Goal: Task Accomplishment & Management: Use online tool/utility

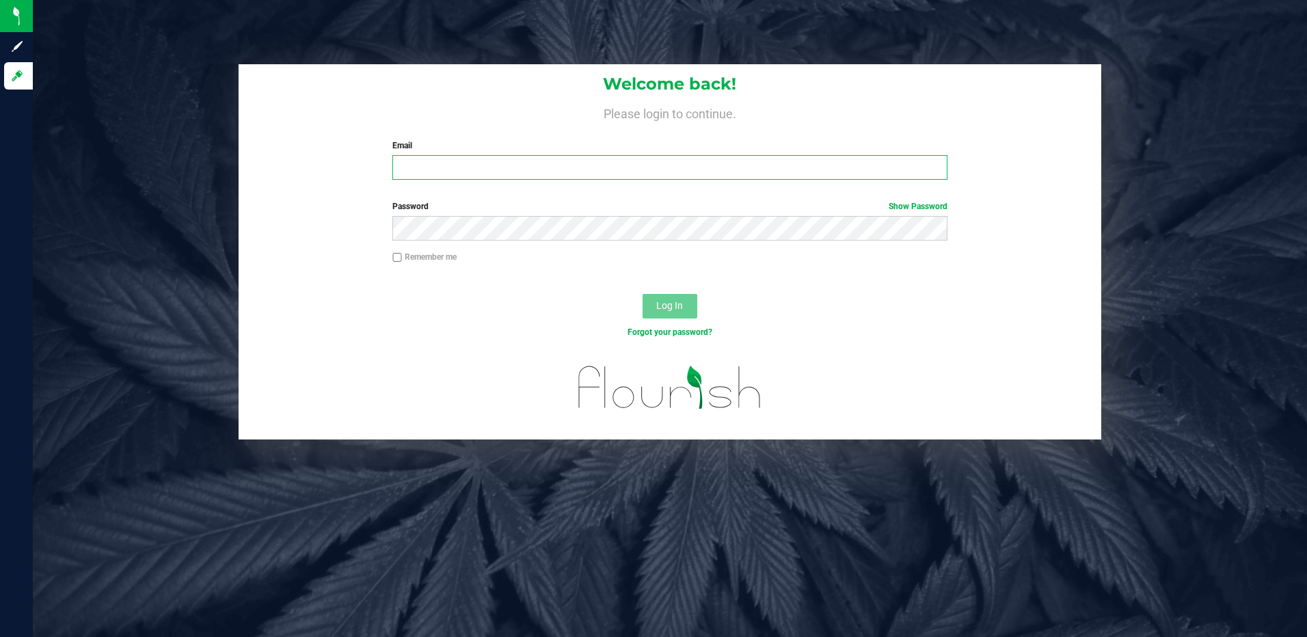
click at [703, 174] on input "Email" at bounding box center [669, 167] width 555 height 25
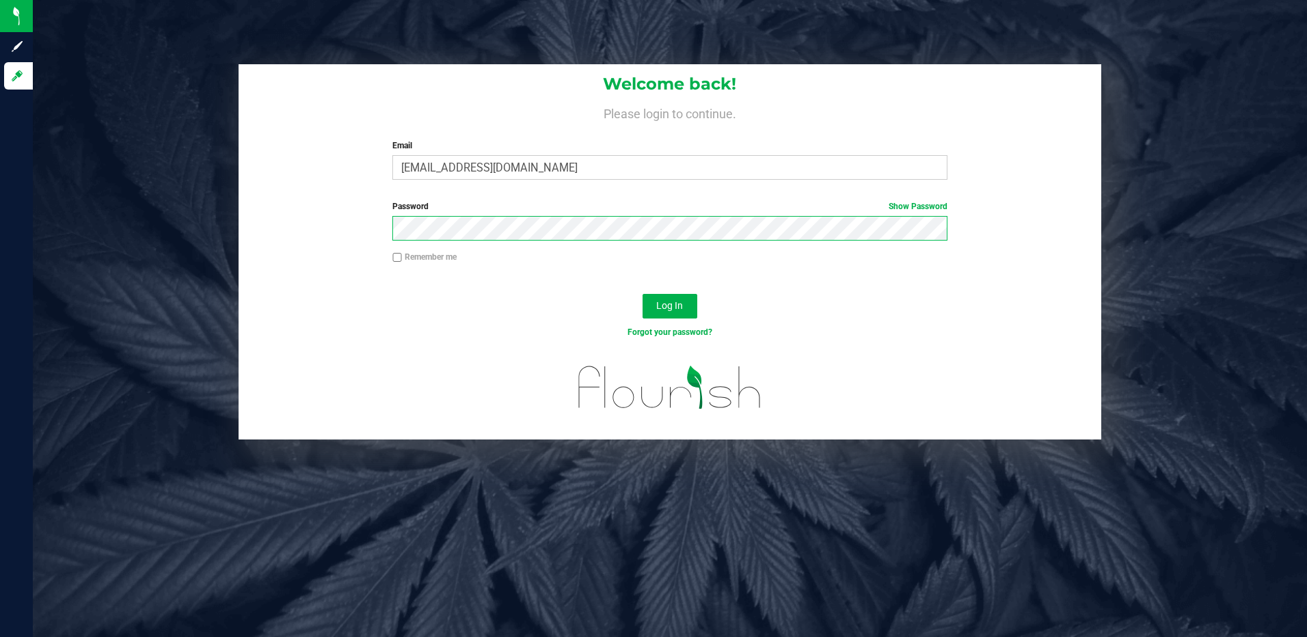
click at [642, 294] on button "Log In" at bounding box center [669, 306] width 55 height 25
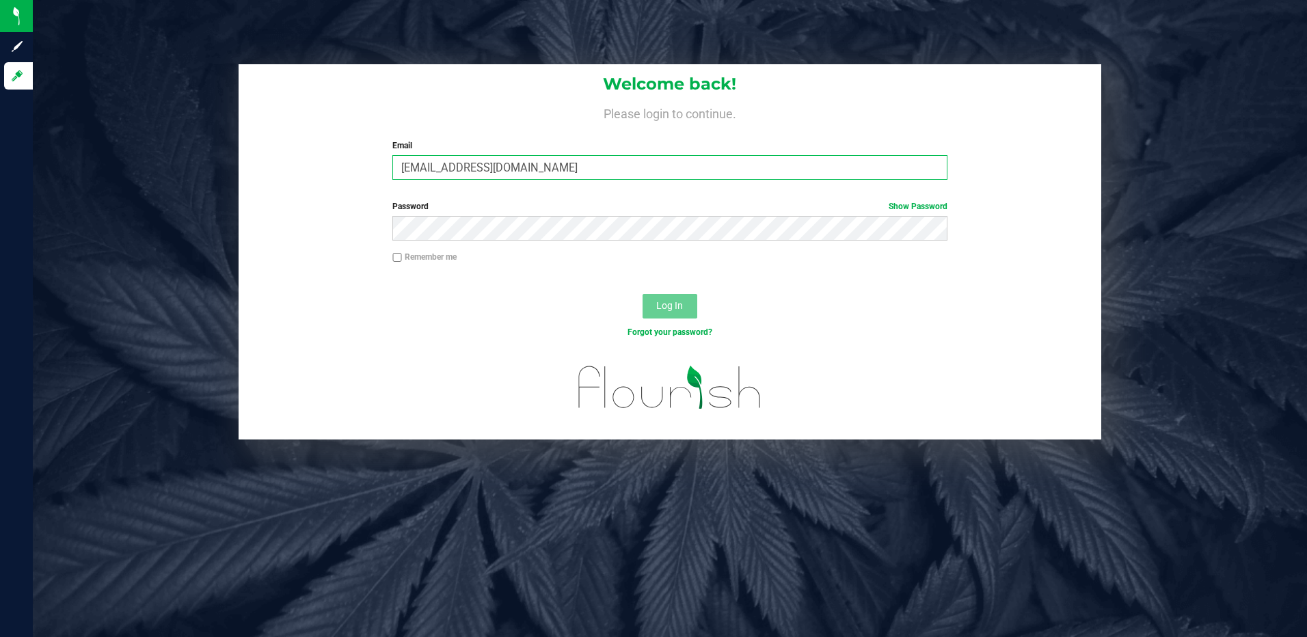
click at [625, 163] on input "[EMAIL_ADDRESS][DOMAIN_NAME]" at bounding box center [669, 167] width 555 height 25
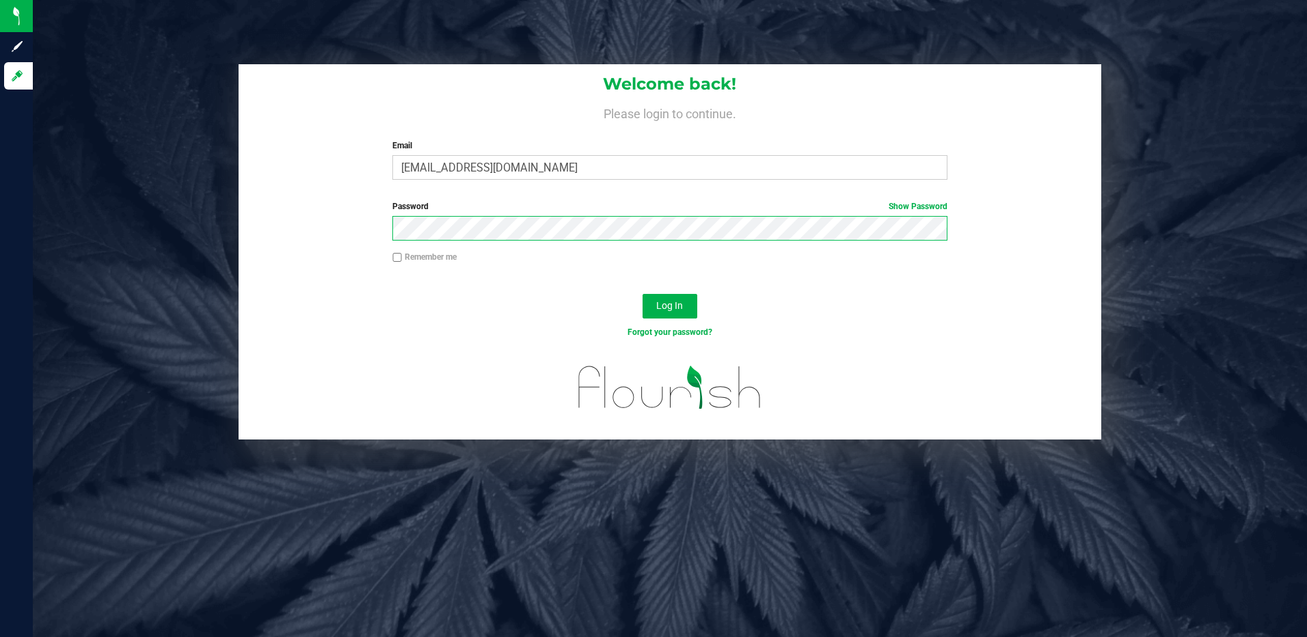
click at [642, 294] on button "Log In" at bounding box center [669, 306] width 55 height 25
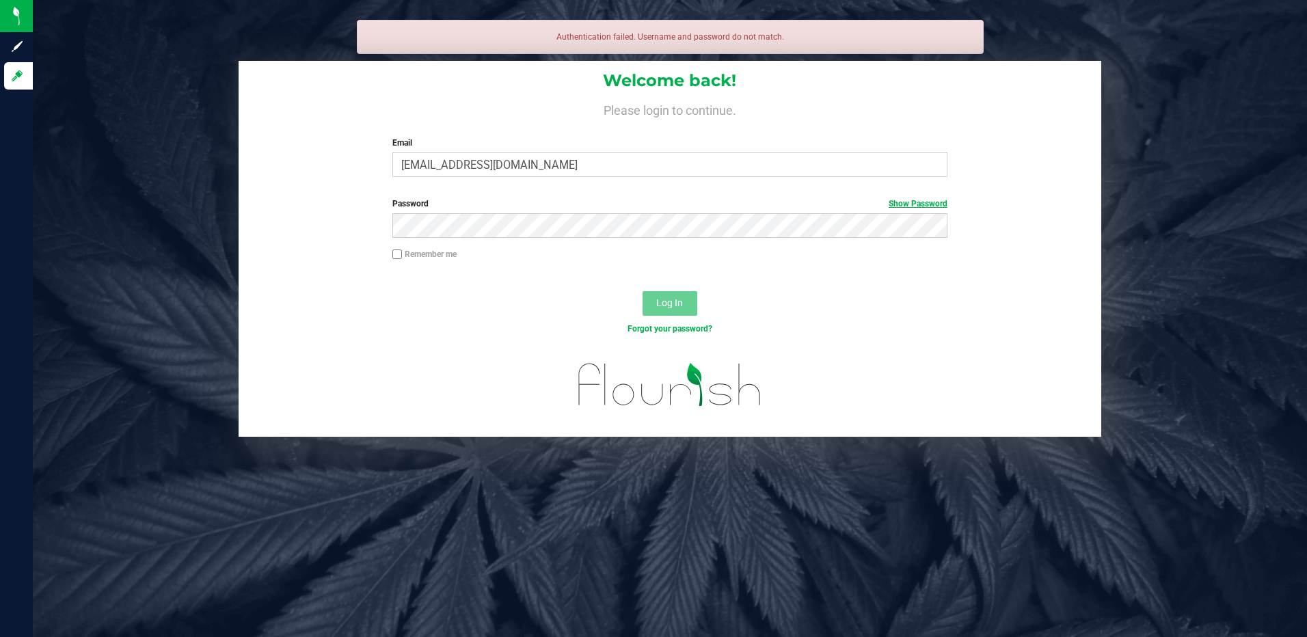
click at [930, 200] on span "Show Password" at bounding box center [918, 204] width 59 height 12
click at [928, 204] on link "Show Password" at bounding box center [918, 204] width 59 height 10
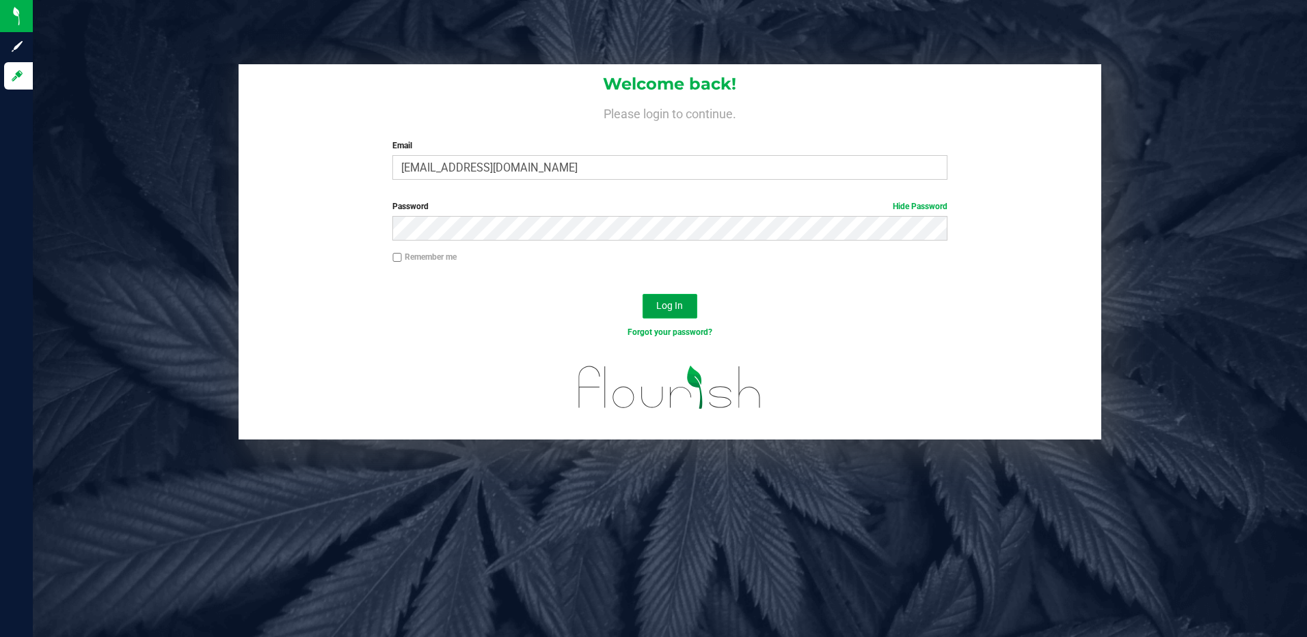
click at [646, 302] on button "Log In" at bounding box center [669, 306] width 55 height 25
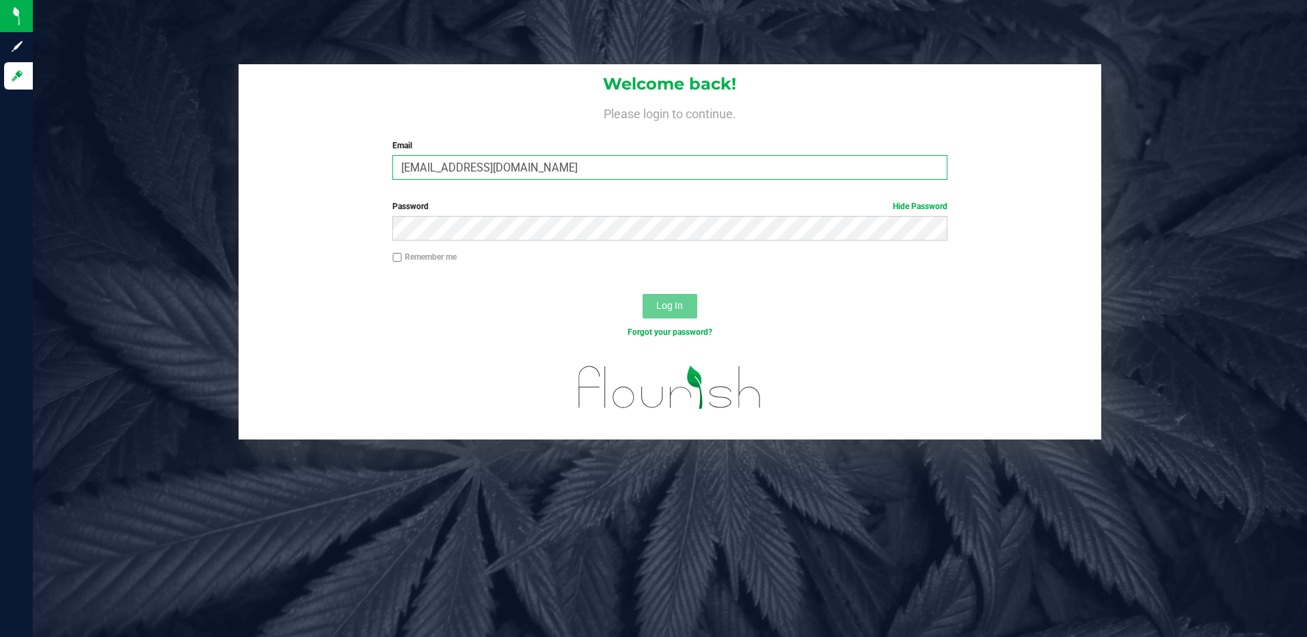
click at [467, 163] on input "[EMAIL_ADDRESS][DOMAIN_NAME]" at bounding box center [669, 167] width 555 height 25
type input "[EMAIL_ADDRESS][DOMAIN_NAME]"
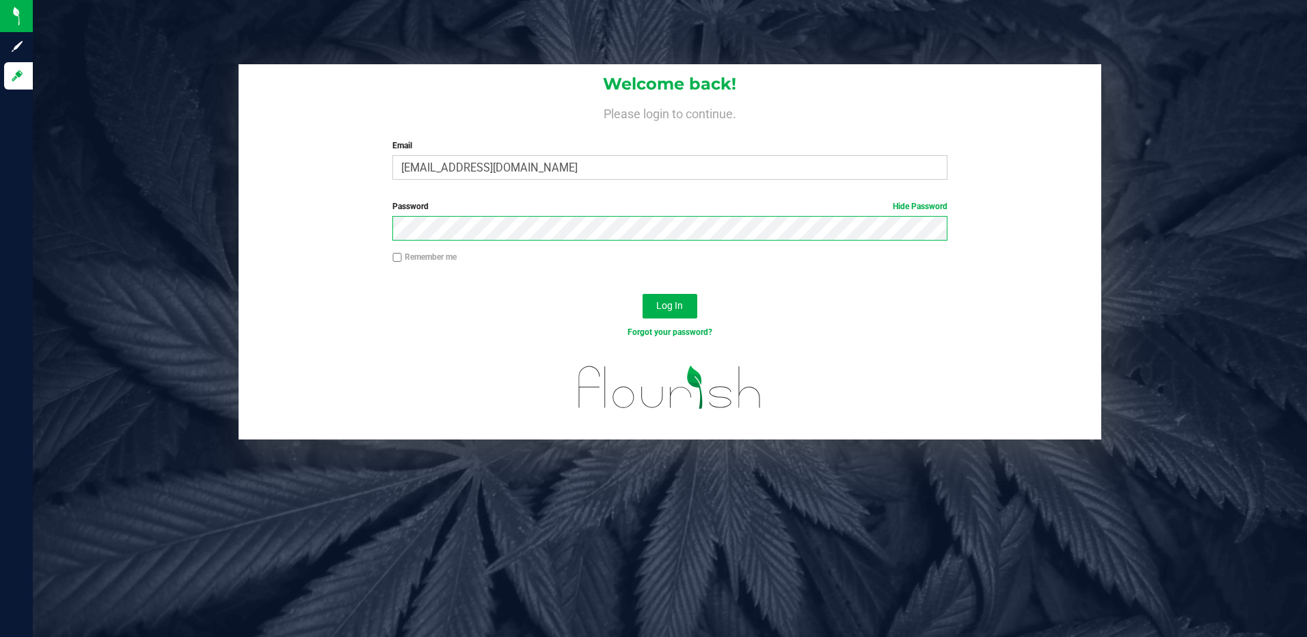
click at [642, 294] on button "Log In" at bounding box center [669, 306] width 55 height 25
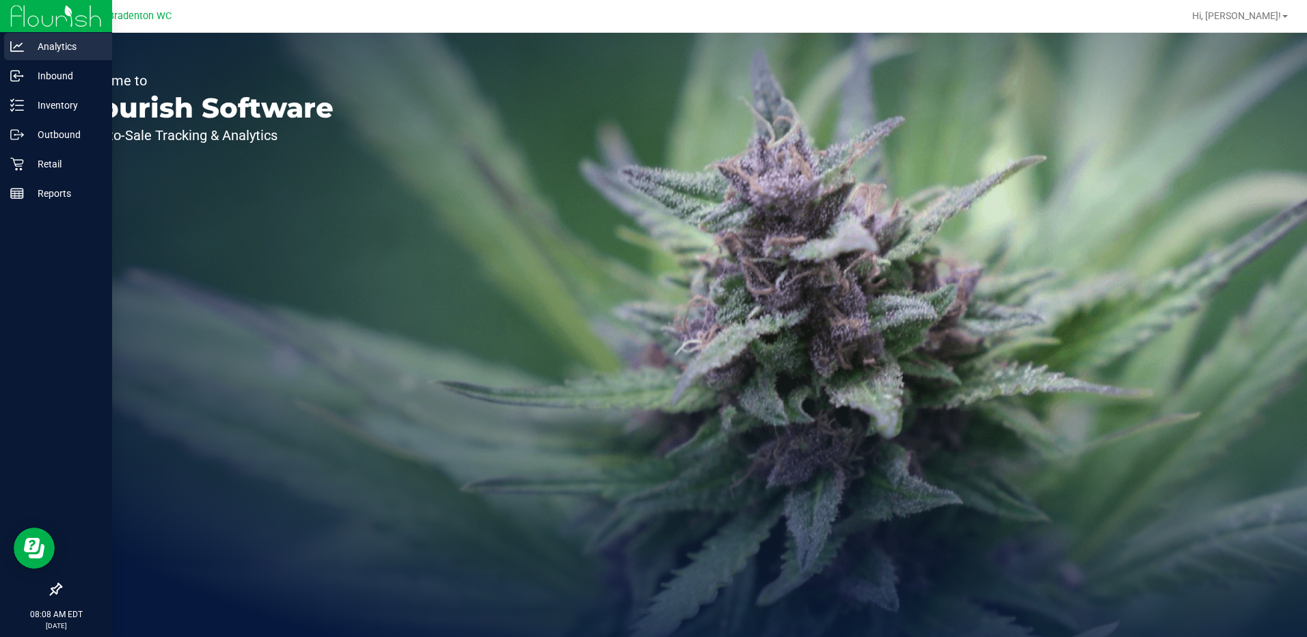
click at [52, 53] on p "Analytics" at bounding box center [65, 46] width 82 height 16
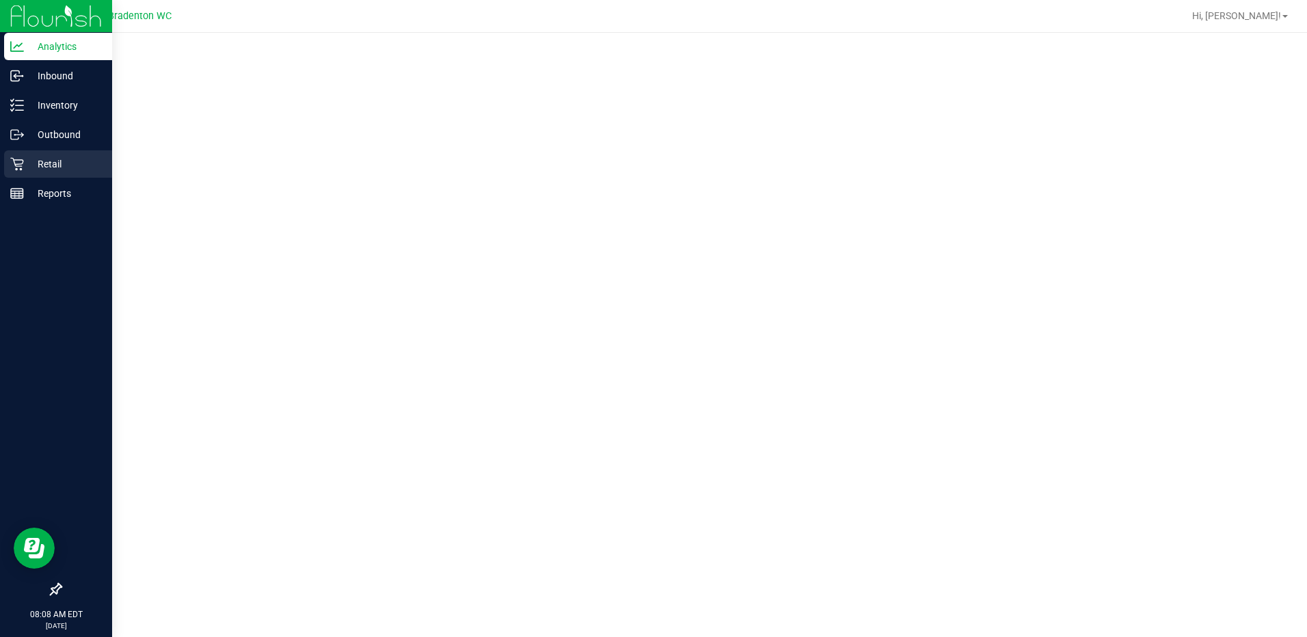
click at [59, 165] on p "Retail" at bounding box center [65, 164] width 82 height 16
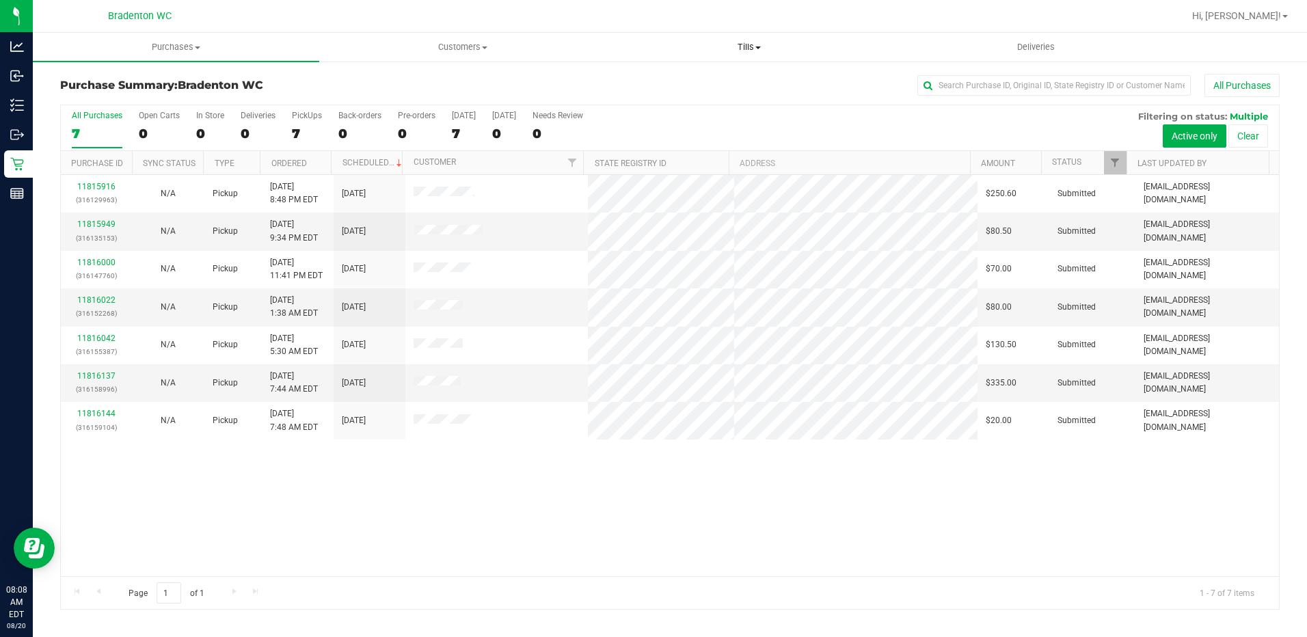
click at [787, 46] on span "Tills" at bounding box center [749, 47] width 285 height 12
click at [652, 83] on span "Manage tills" at bounding box center [652, 83] width 92 height 12
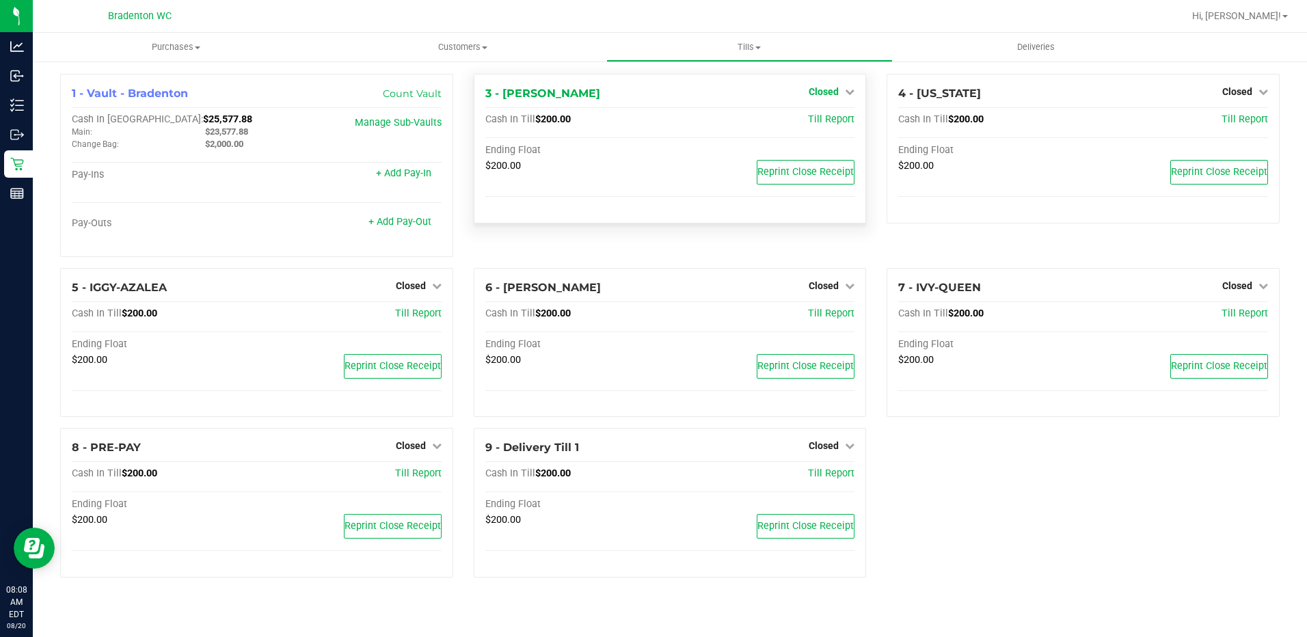
click at [837, 89] on span "Closed" at bounding box center [824, 91] width 30 height 11
click at [825, 120] on link "Open Till" at bounding box center [823, 120] width 36 height 11
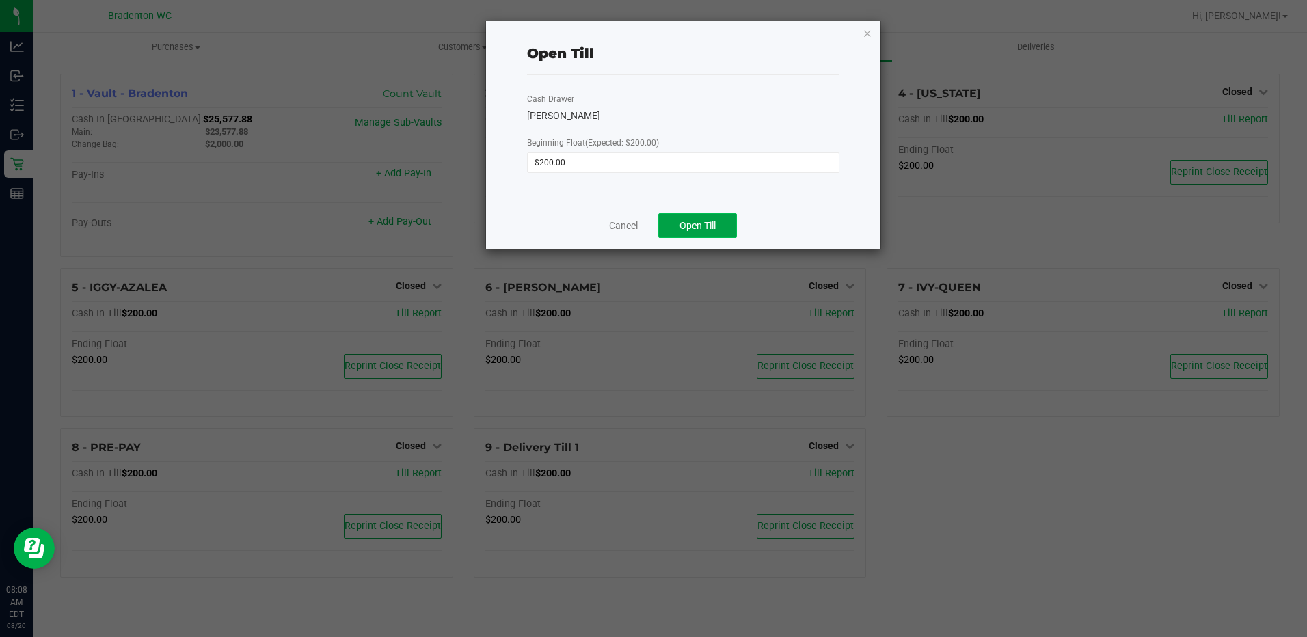
click at [687, 216] on button "Open Till" at bounding box center [697, 225] width 79 height 25
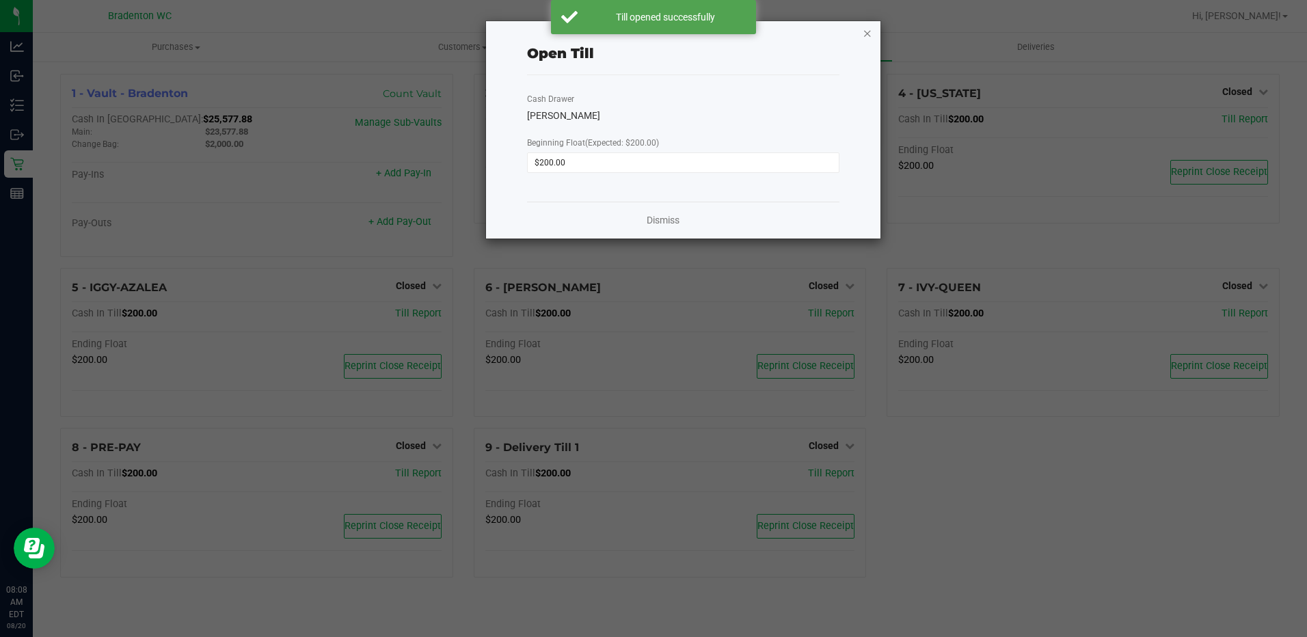
click at [863, 34] on div "Open Till Cash Drawer [PERSON_NAME] Beginning Float (Expected: $200.00) $200.00…" at bounding box center [683, 129] width 394 height 217
drag, startPoint x: 863, startPoint y: 34, endPoint x: 859, endPoint y: 44, distance: 10.2
click at [859, 44] on div "Open Till Cash Drawer [PERSON_NAME] Beginning Float (Expected: $200.00) $200.00…" at bounding box center [683, 129] width 394 height 217
click at [867, 33] on icon "button" at bounding box center [868, 33] width 10 height 16
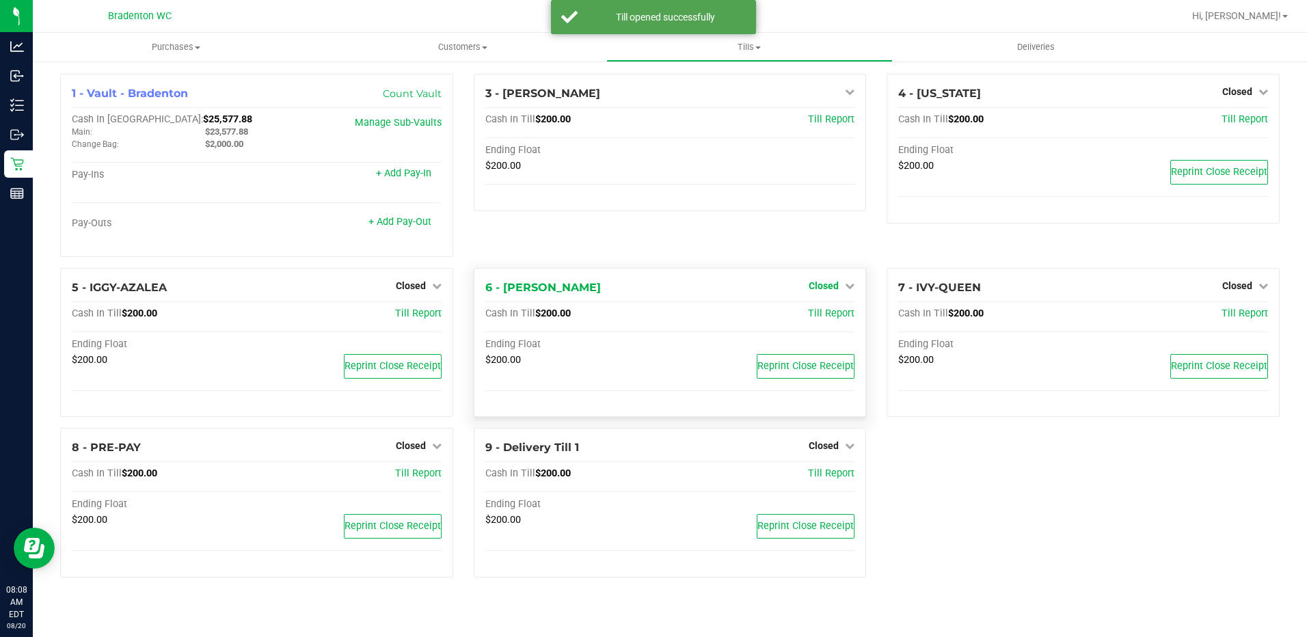
click at [848, 283] on icon at bounding box center [850, 286] width 10 height 10
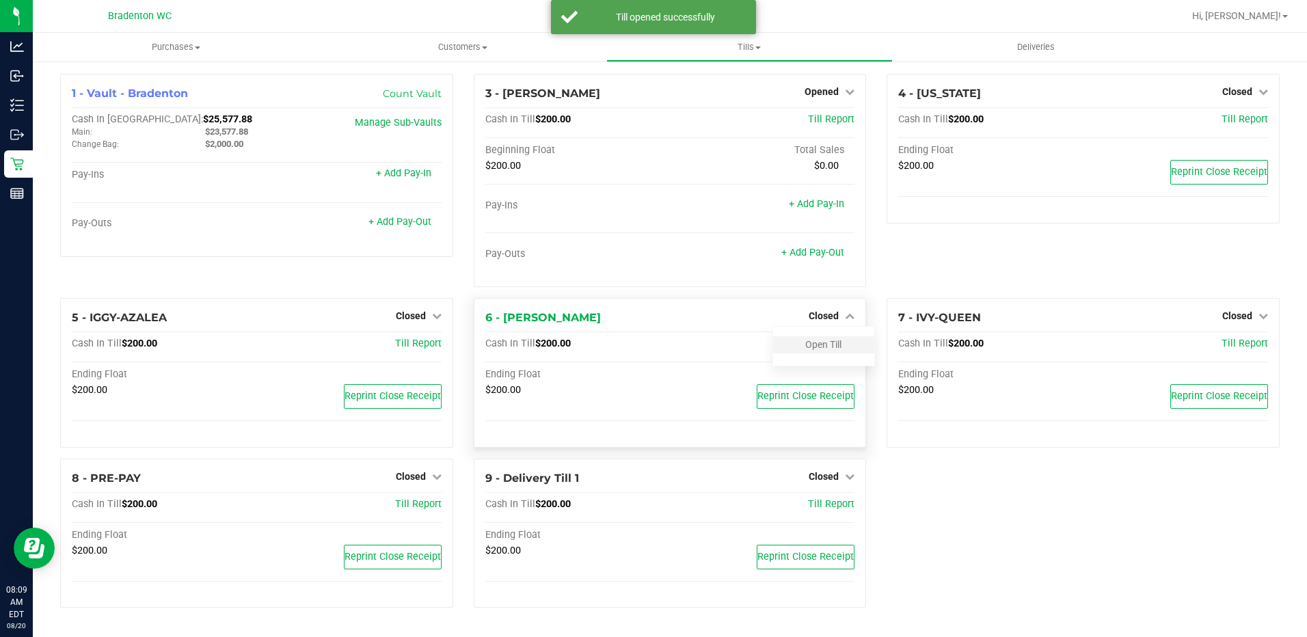
click at [823, 352] on div "Open Till" at bounding box center [823, 344] width 101 height 17
click at [820, 340] on link "Open Till" at bounding box center [823, 344] width 36 height 11
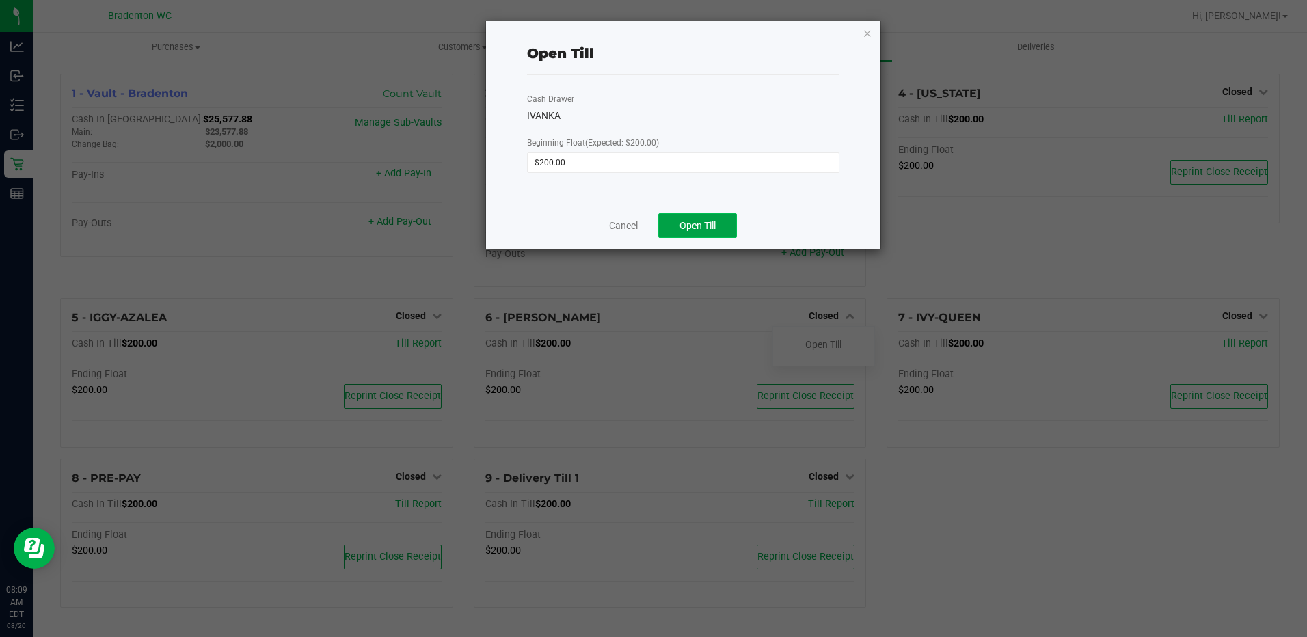
click at [720, 215] on button "Open Till" at bounding box center [697, 225] width 79 height 25
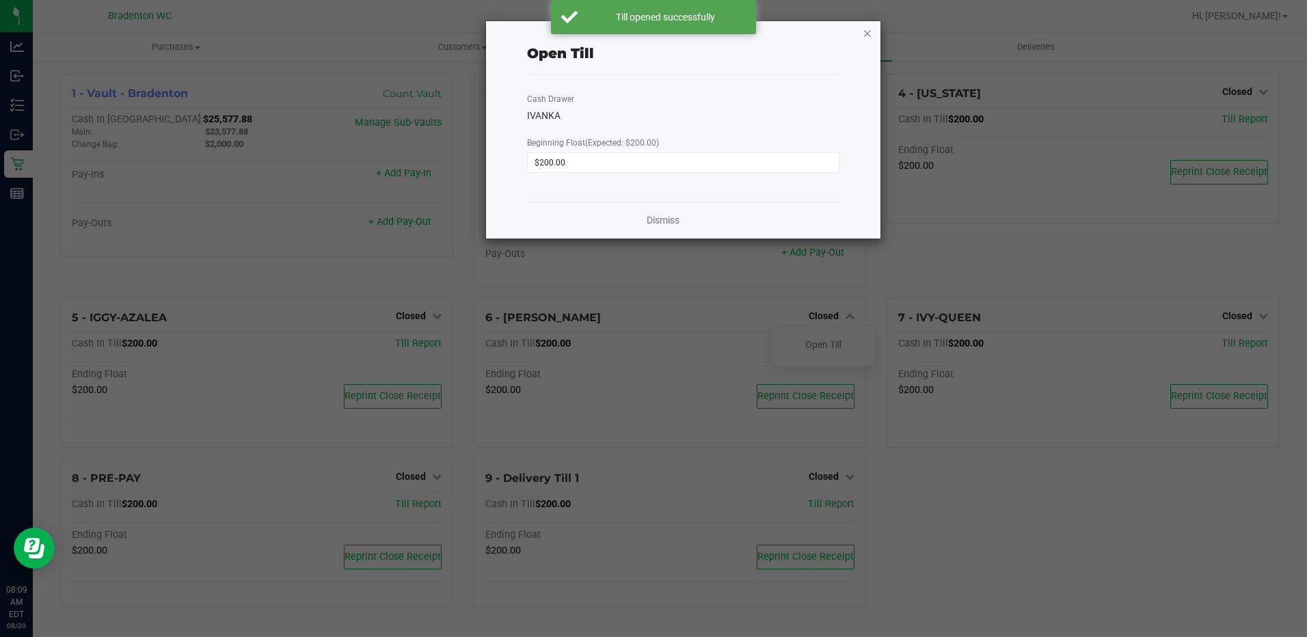
click at [868, 27] on icon "button" at bounding box center [868, 33] width 10 height 16
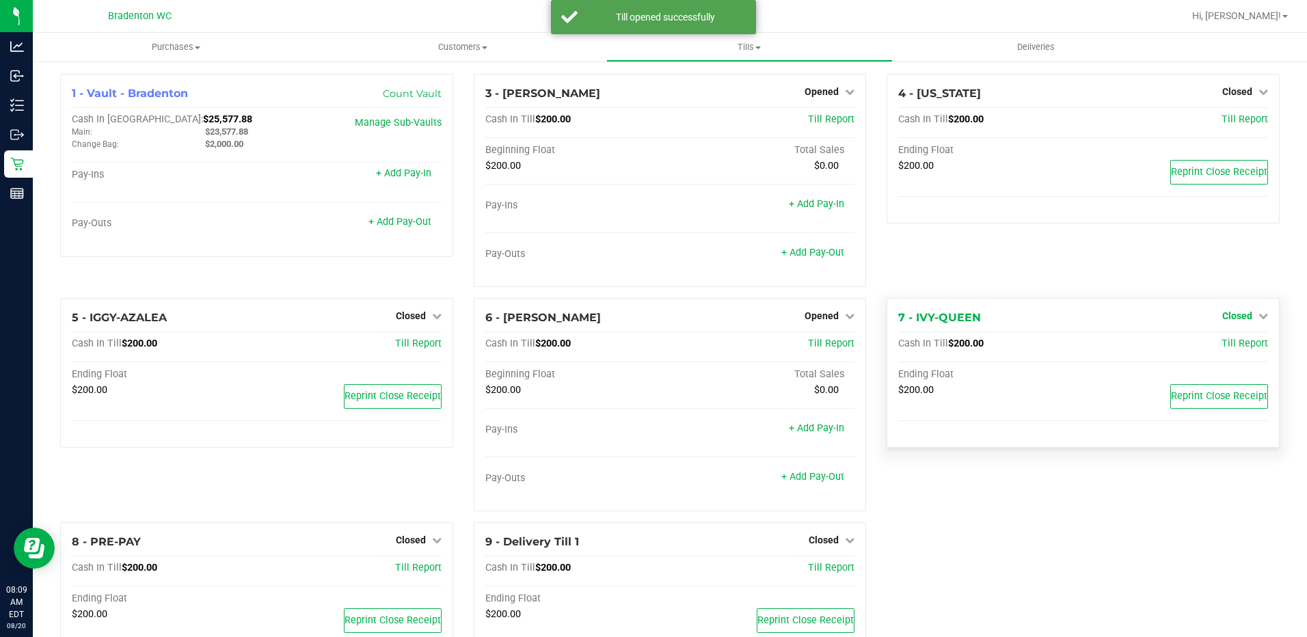
click at [1238, 317] on span "Closed" at bounding box center [1237, 315] width 30 height 11
click at [1228, 342] on link "Open Till" at bounding box center [1237, 344] width 36 height 11
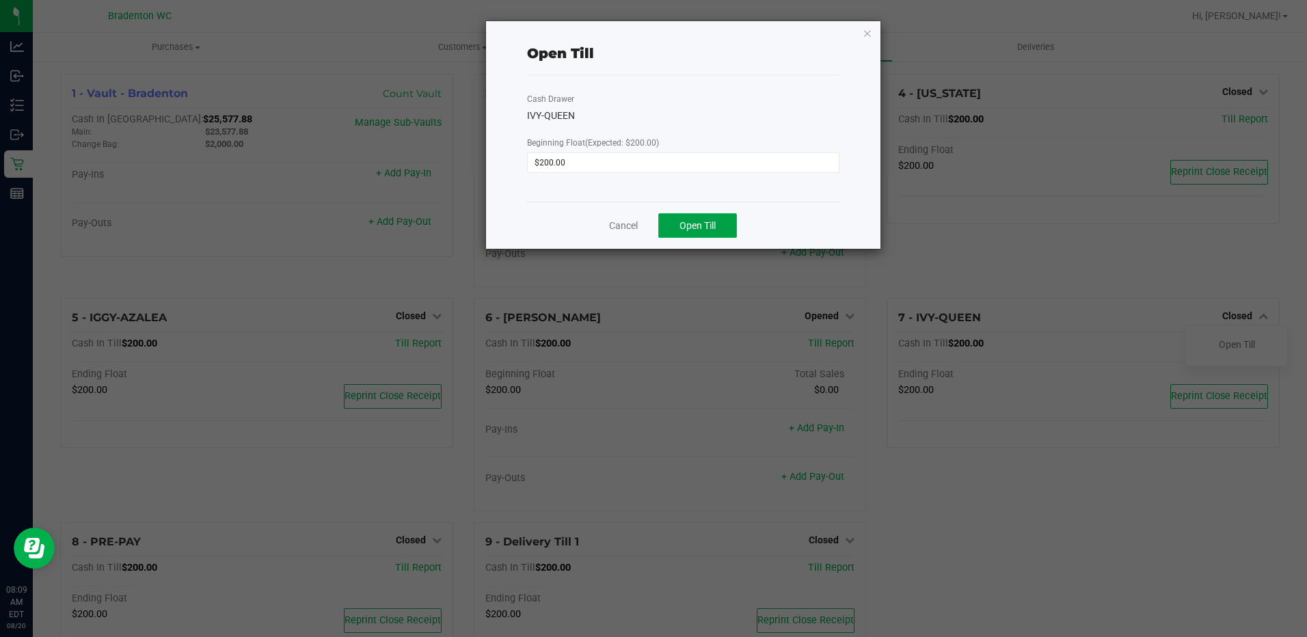
click at [704, 226] on span "Open Till" at bounding box center [697, 225] width 36 height 11
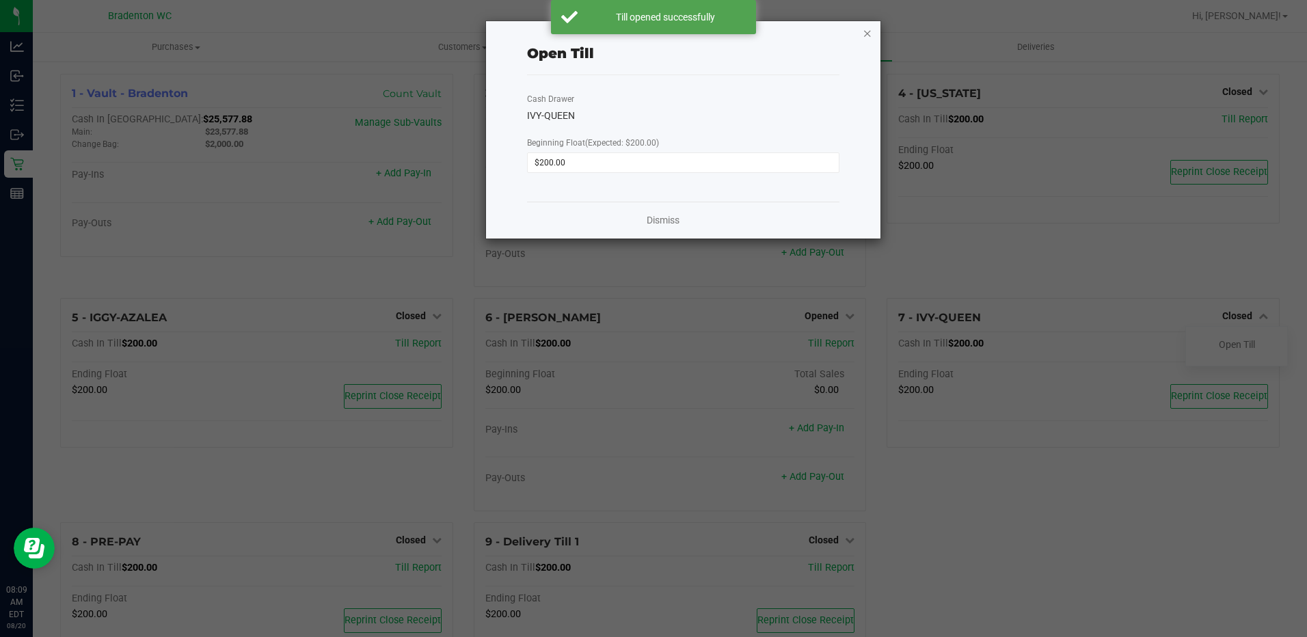
click at [865, 33] on icon "button" at bounding box center [868, 33] width 10 height 16
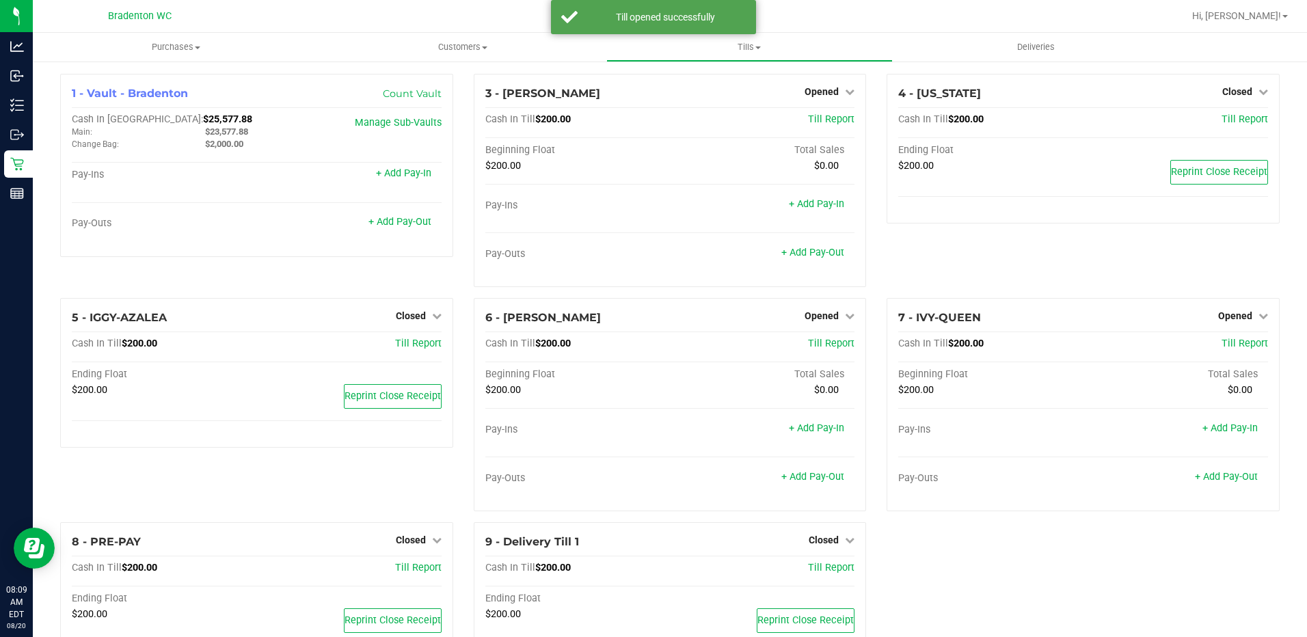
scroll to position [59, 0]
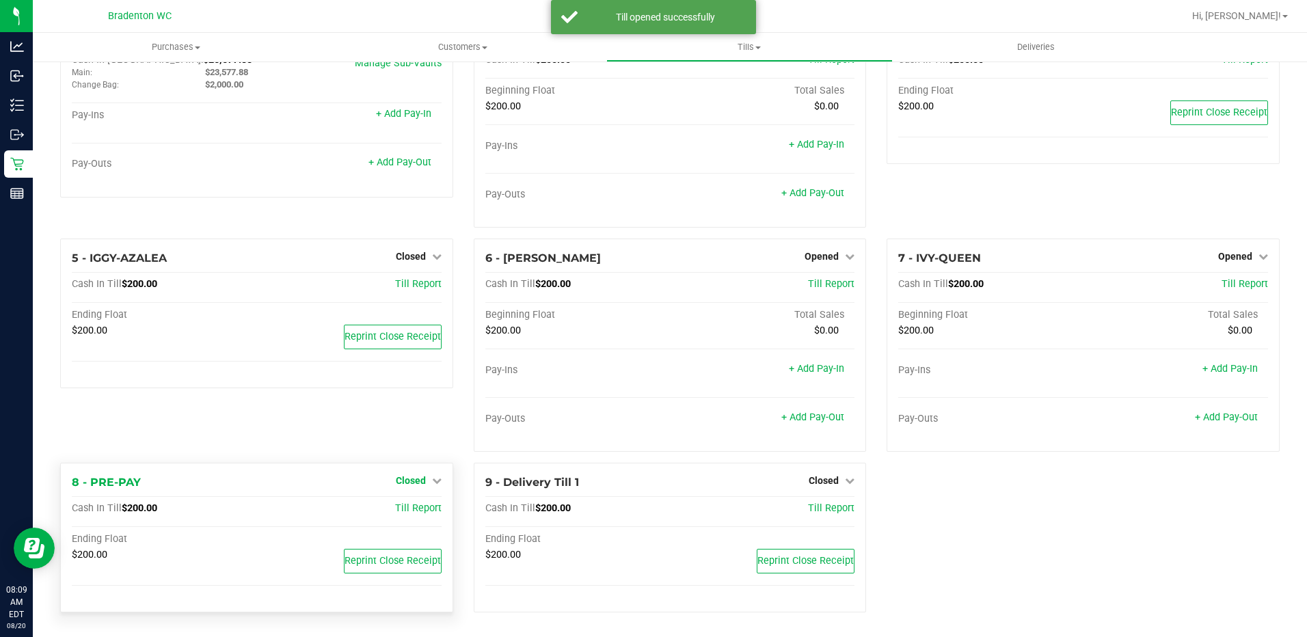
click at [422, 479] on span "Closed" at bounding box center [411, 480] width 30 height 11
click at [433, 502] on div "Open Till" at bounding box center [410, 509] width 101 height 17
click at [393, 507] on link "Open Till" at bounding box center [410, 509] width 36 height 11
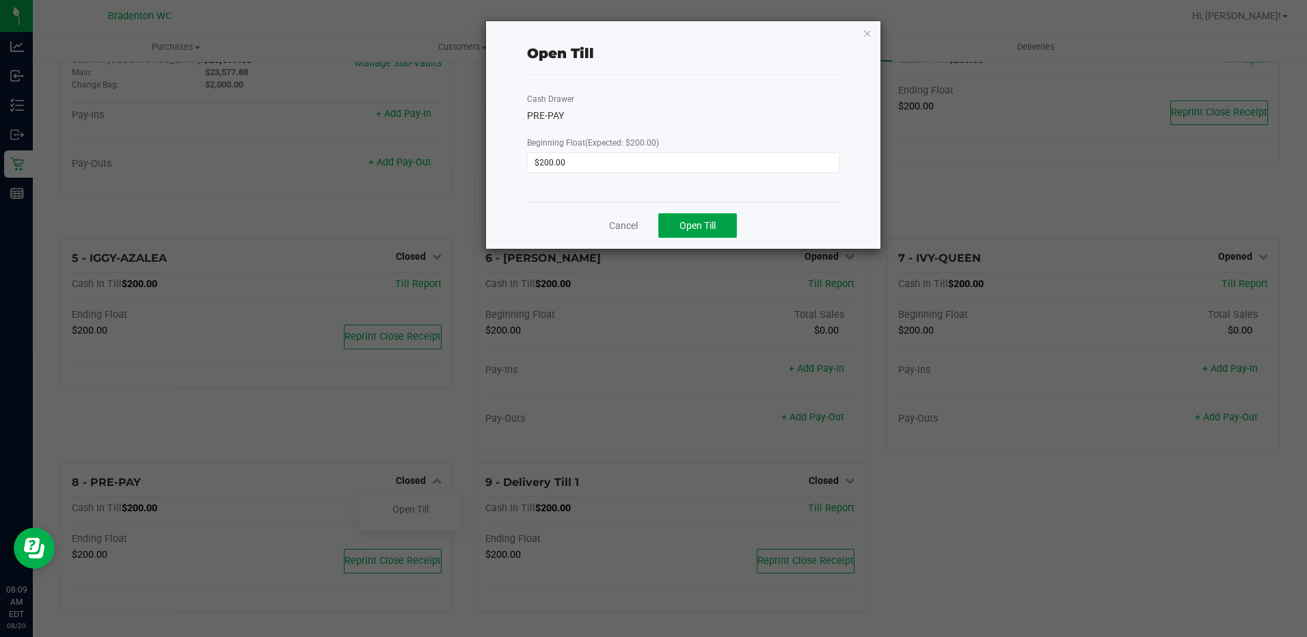
click at [675, 224] on button "Open Till" at bounding box center [697, 225] width 79 height 25
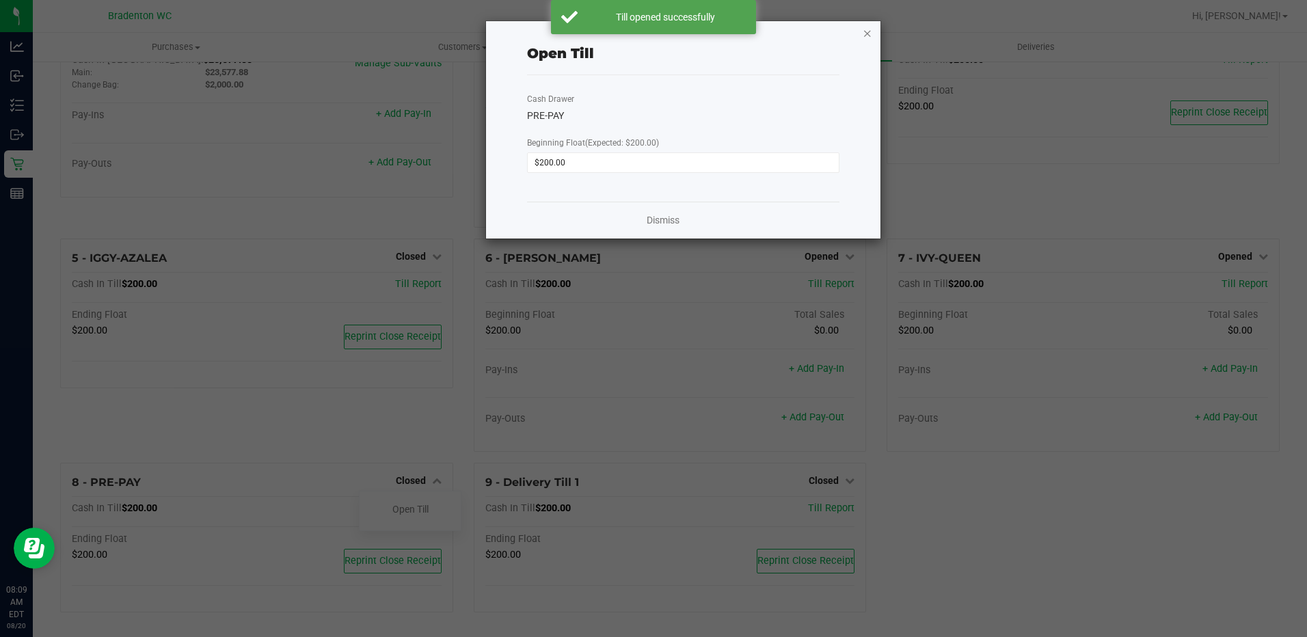
click at [867, 33] on icon "button" at bounding box center [868, 33] width 10 height 16
